Goal: Find specific fact: Find specific fact

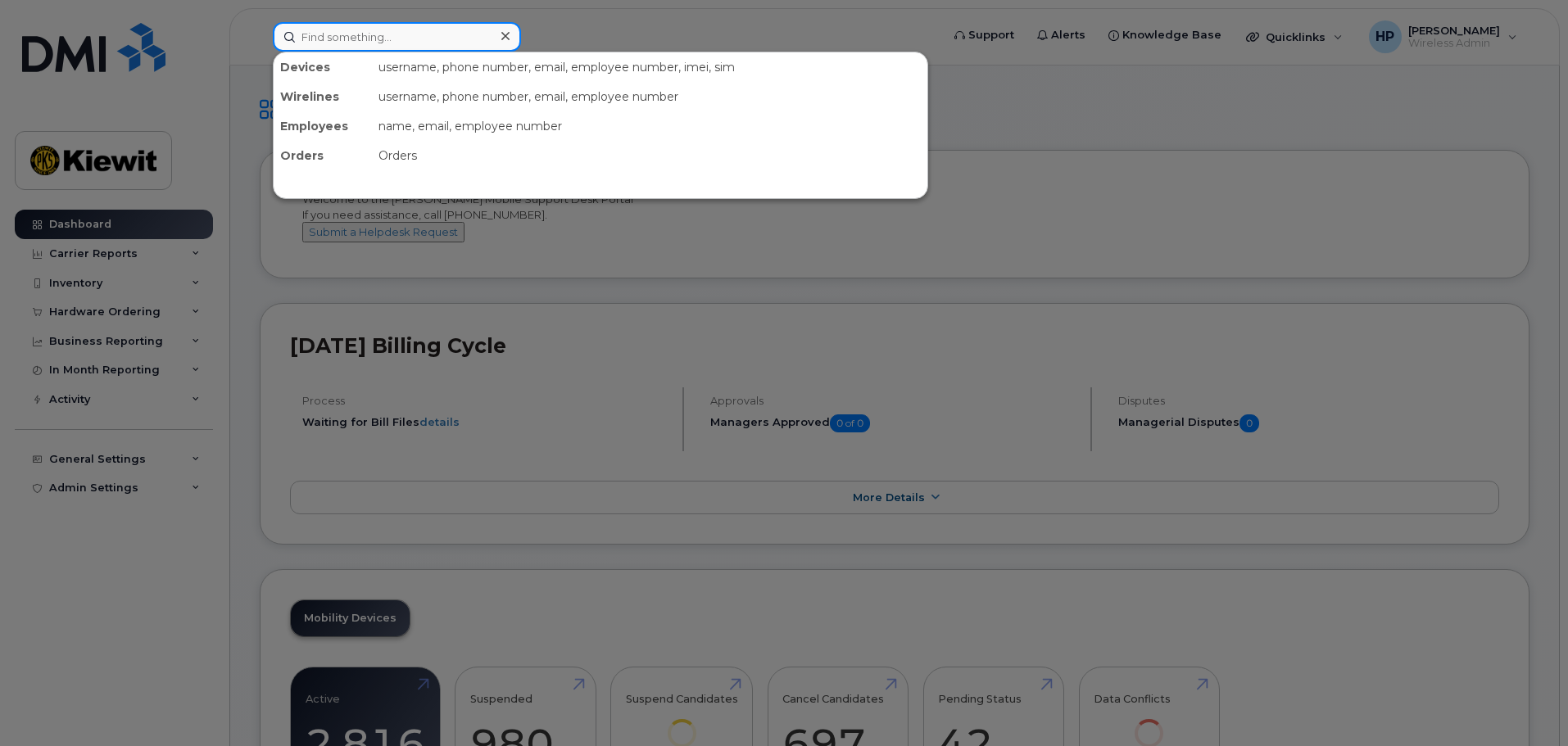
click at [385, 42] on input at bounding box center [397, 37] width 249 height 29
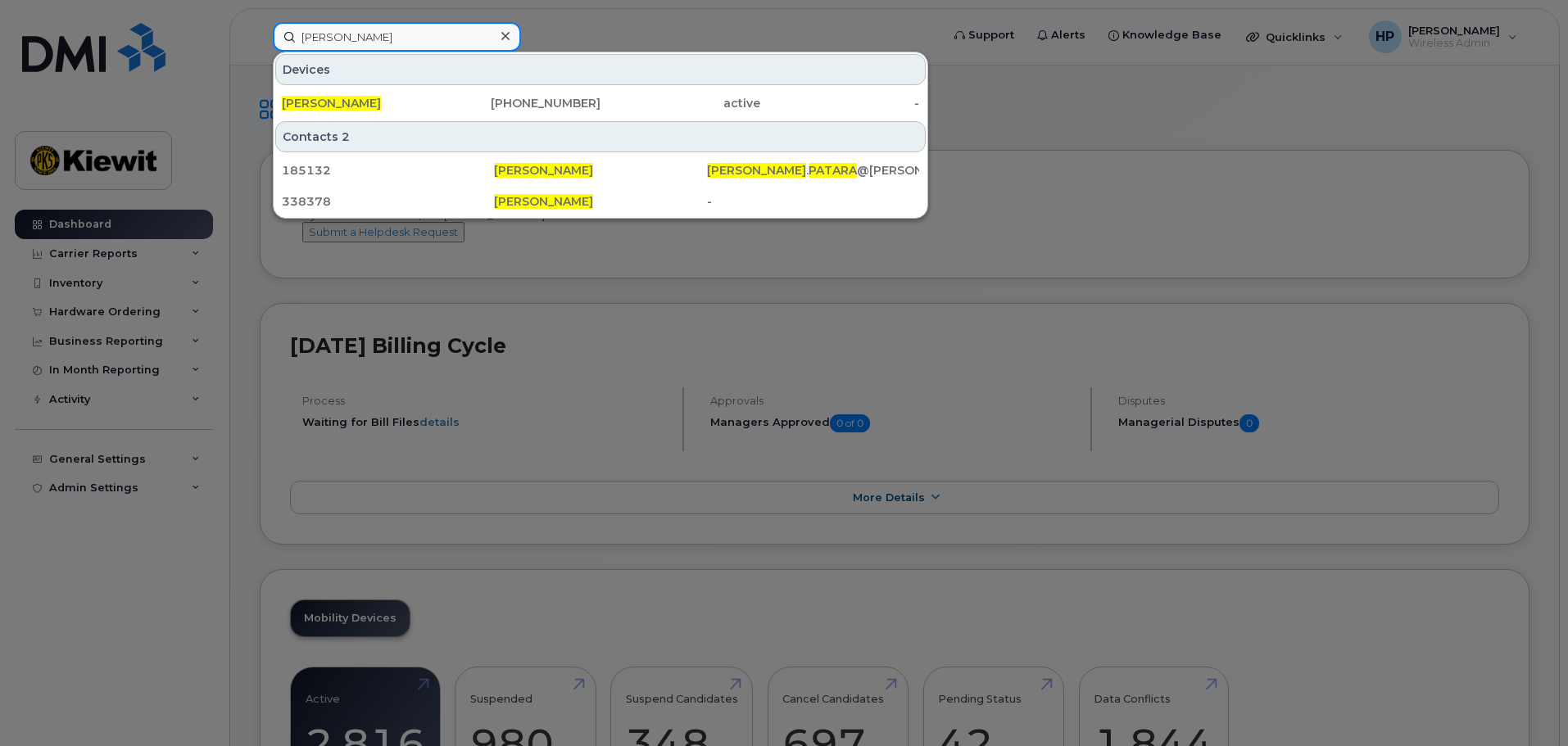
type input "[PERSON_NAME]"
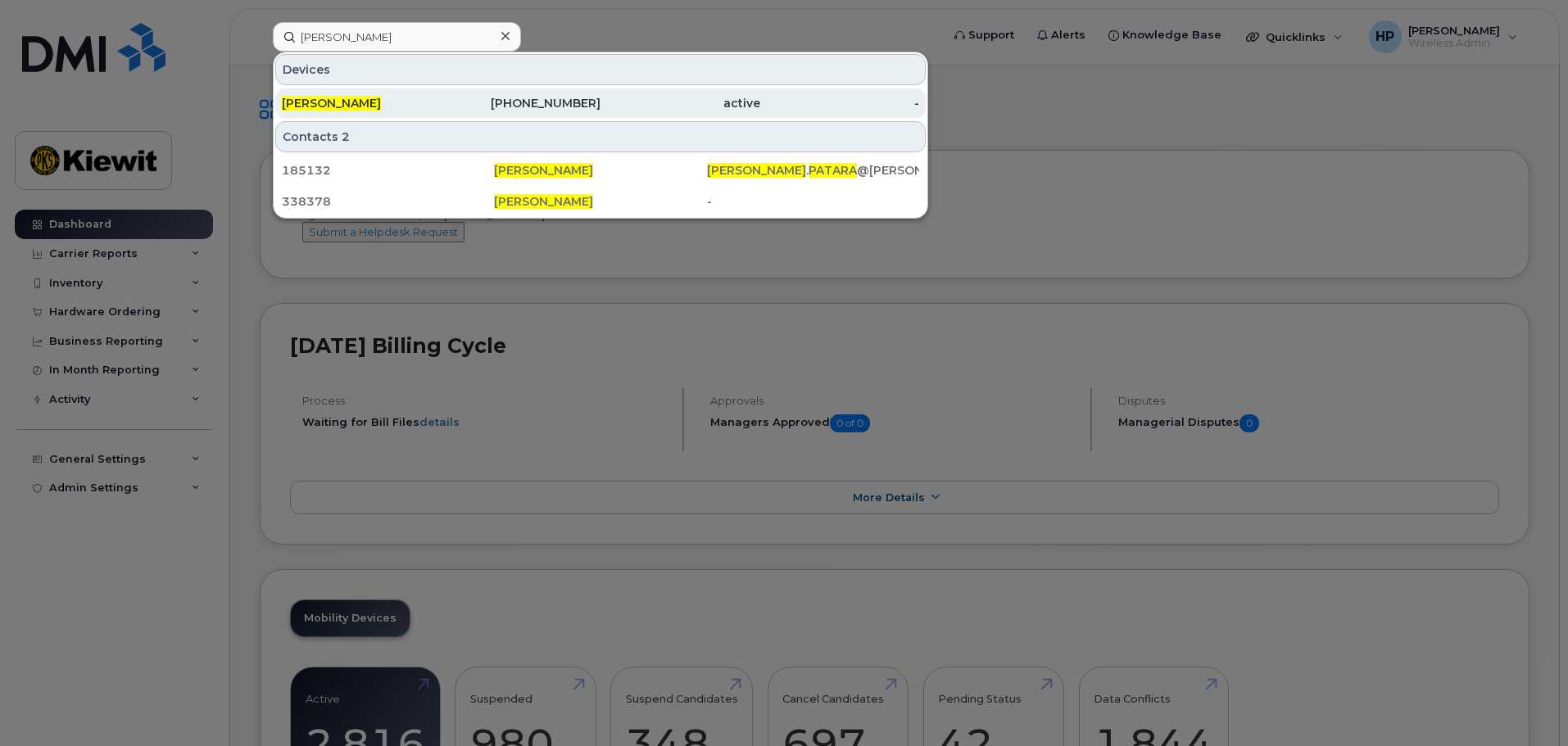
click at [560, 106] on div "[PHONE_NUMBER]" at bounding box center [521, 103] width 160 height 17
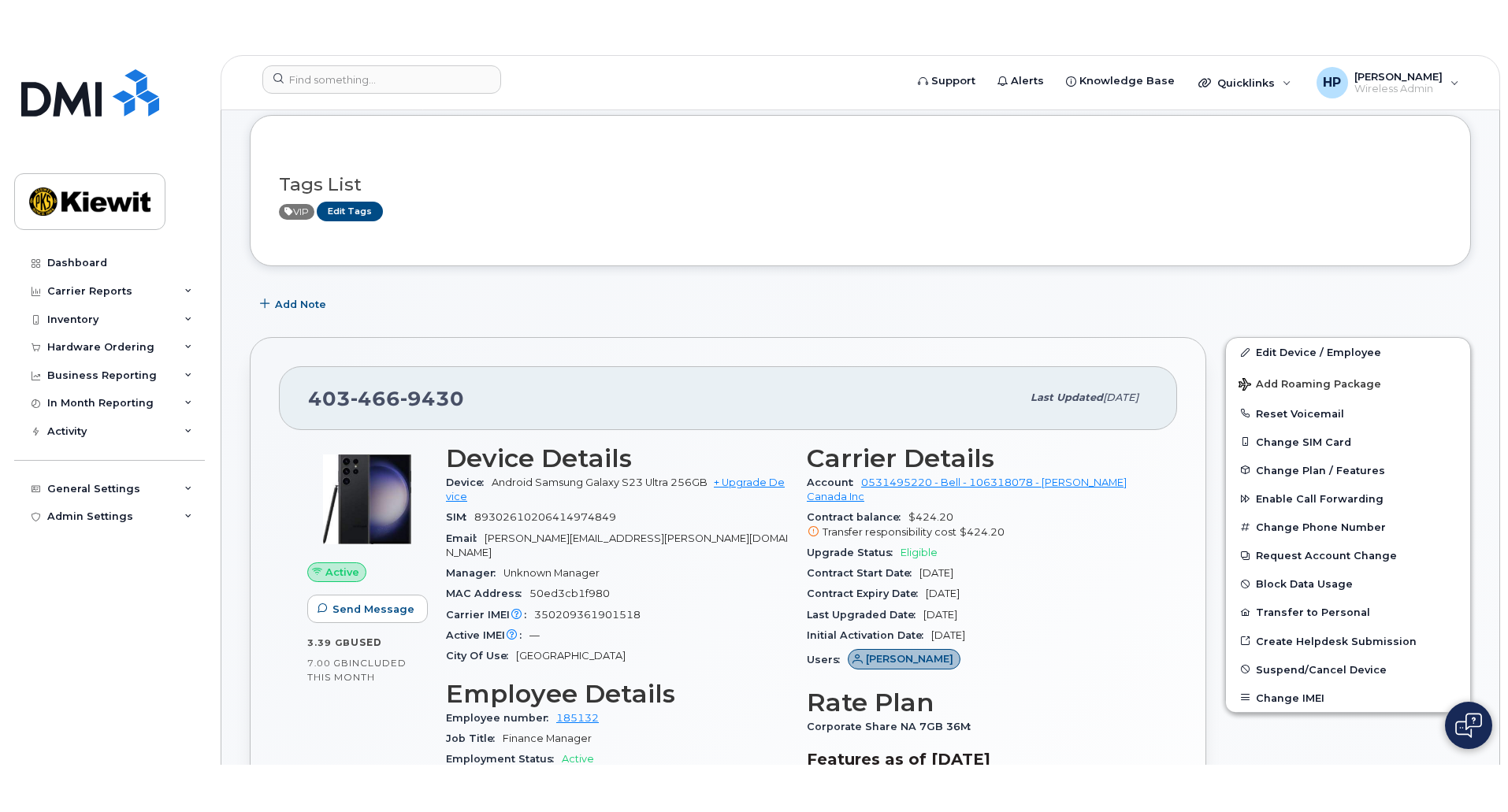
scroll to position [78, 0]
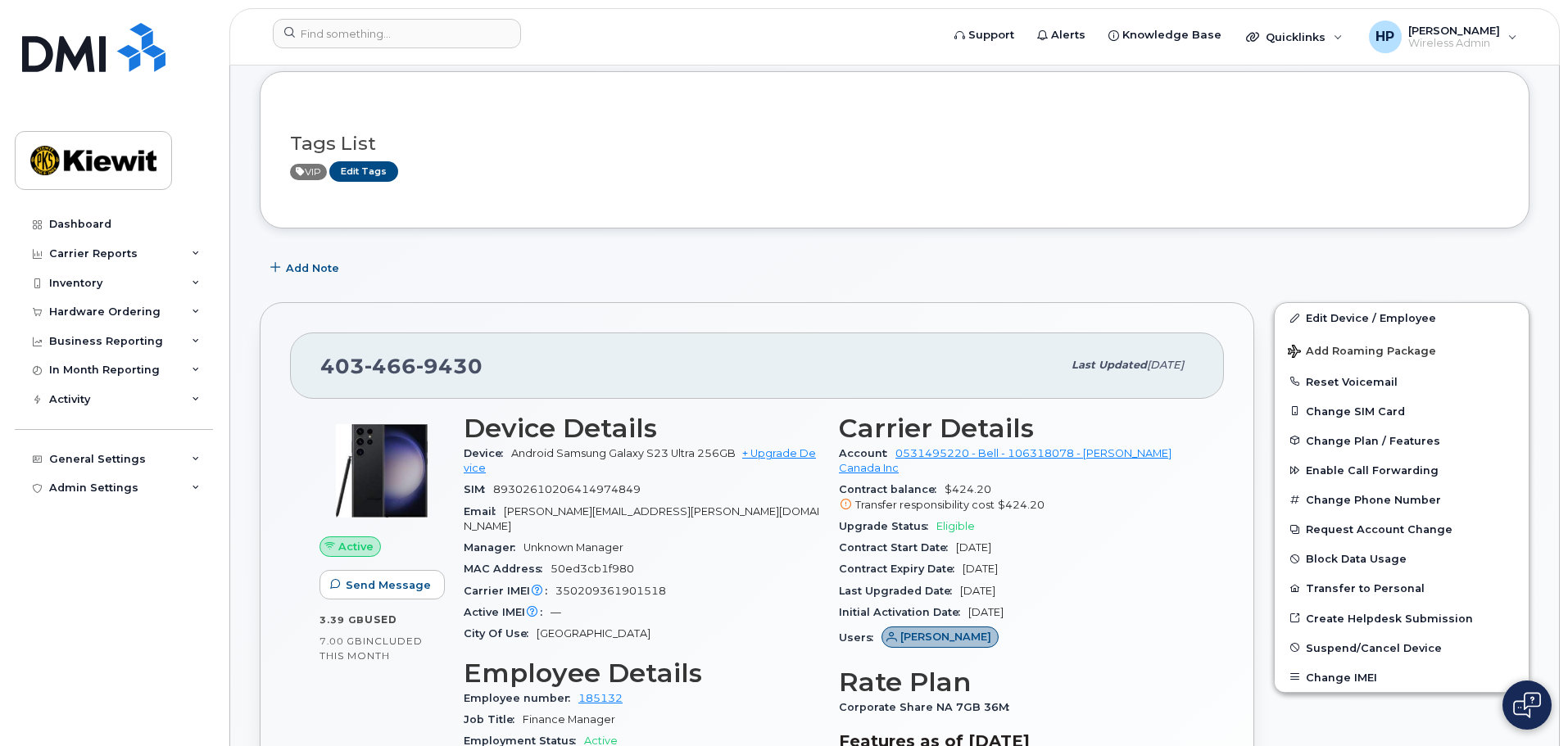
drag, startPoint x: 1043, startPoint y: 598, endPoint x: 839, endPoint y: 529, distance: 215.4
click at [839, 529] on section "Carrier Details Account 0531495220 - Bell - 106318078 - Kiewit Canada Inc Contr…" at bounding box center [1016, 534] width 356 height 241
click at [1070, 603] on div "Initial Activation Date Apr 09, 2018" at bounding box center [1016, 613] width 356 height 22
